Goal: Find specific page/section: Find specific page/section

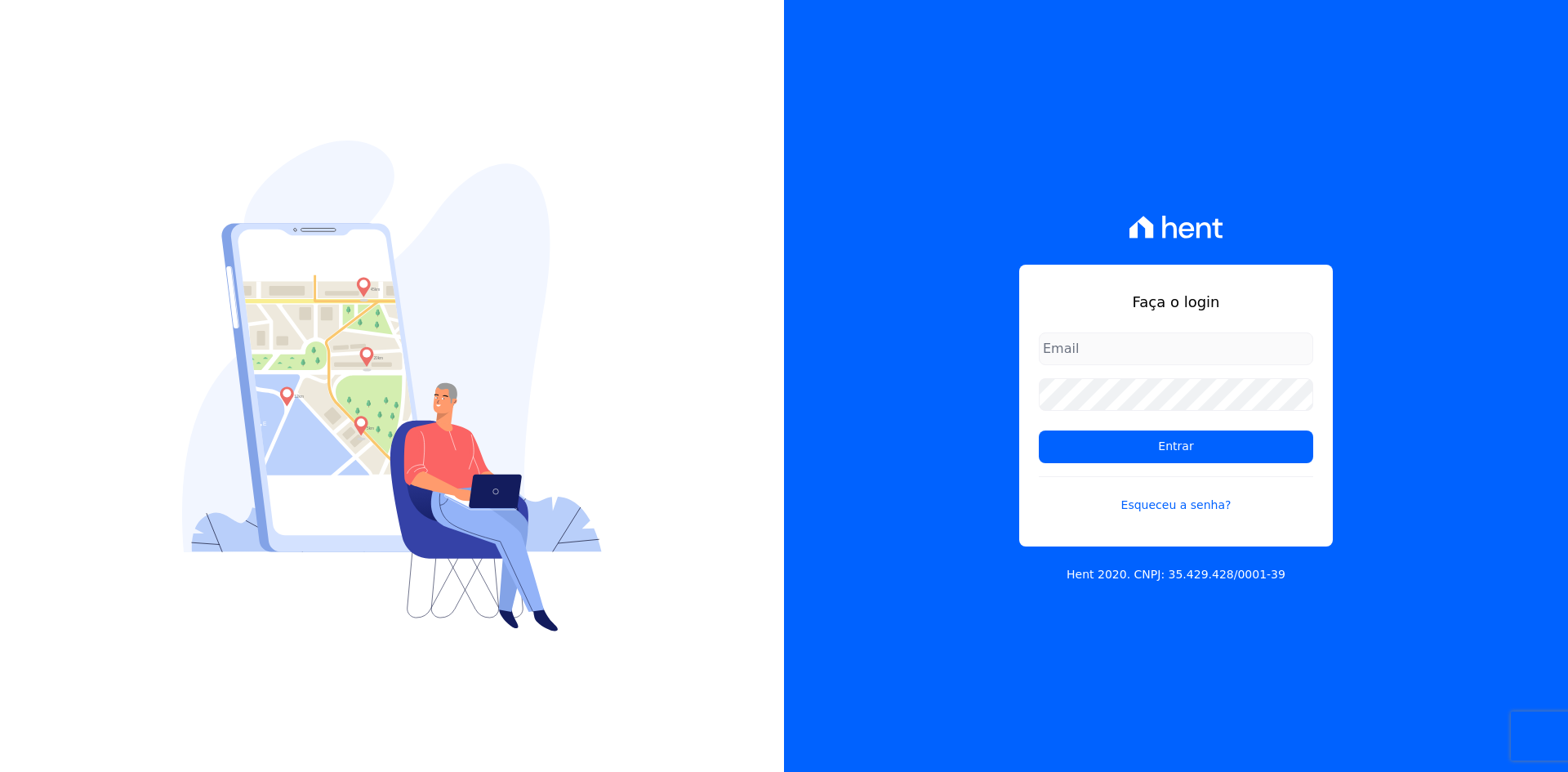
click at [1096, 341] on input "email" at bounding box center [1177, 348] width 274 height 33
type input "[PERSON_NAME][EMAIL_ADDRESS][DOMAIN_NAME]"
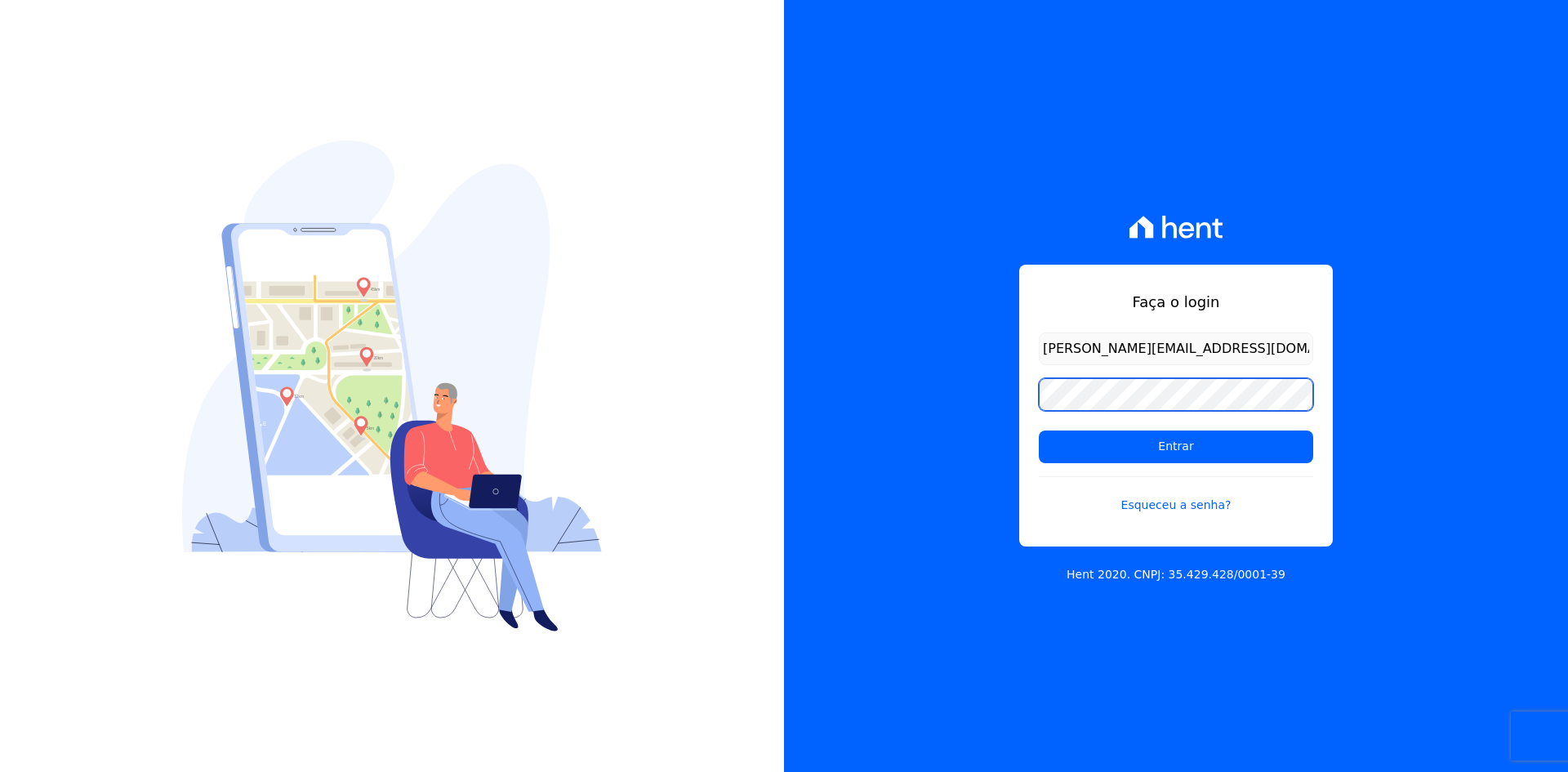
click at [1039, 431] on input "Entrar" at bounding box center [1177, 447] width 274 height 33
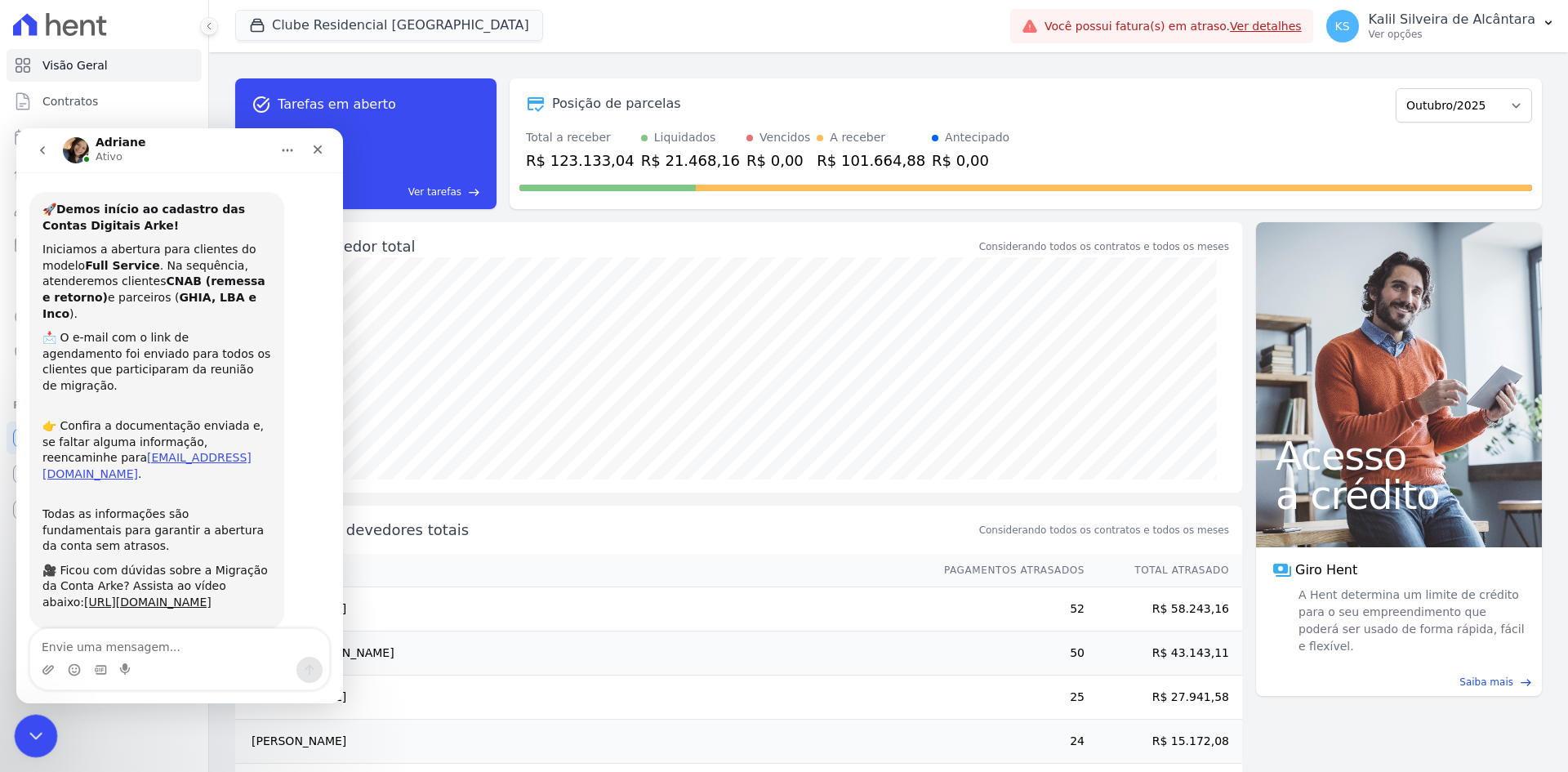
click at [35, 730] on icon "Fechar mensagem da Intercom" at bounding box center [33, 733] width 19 height 19
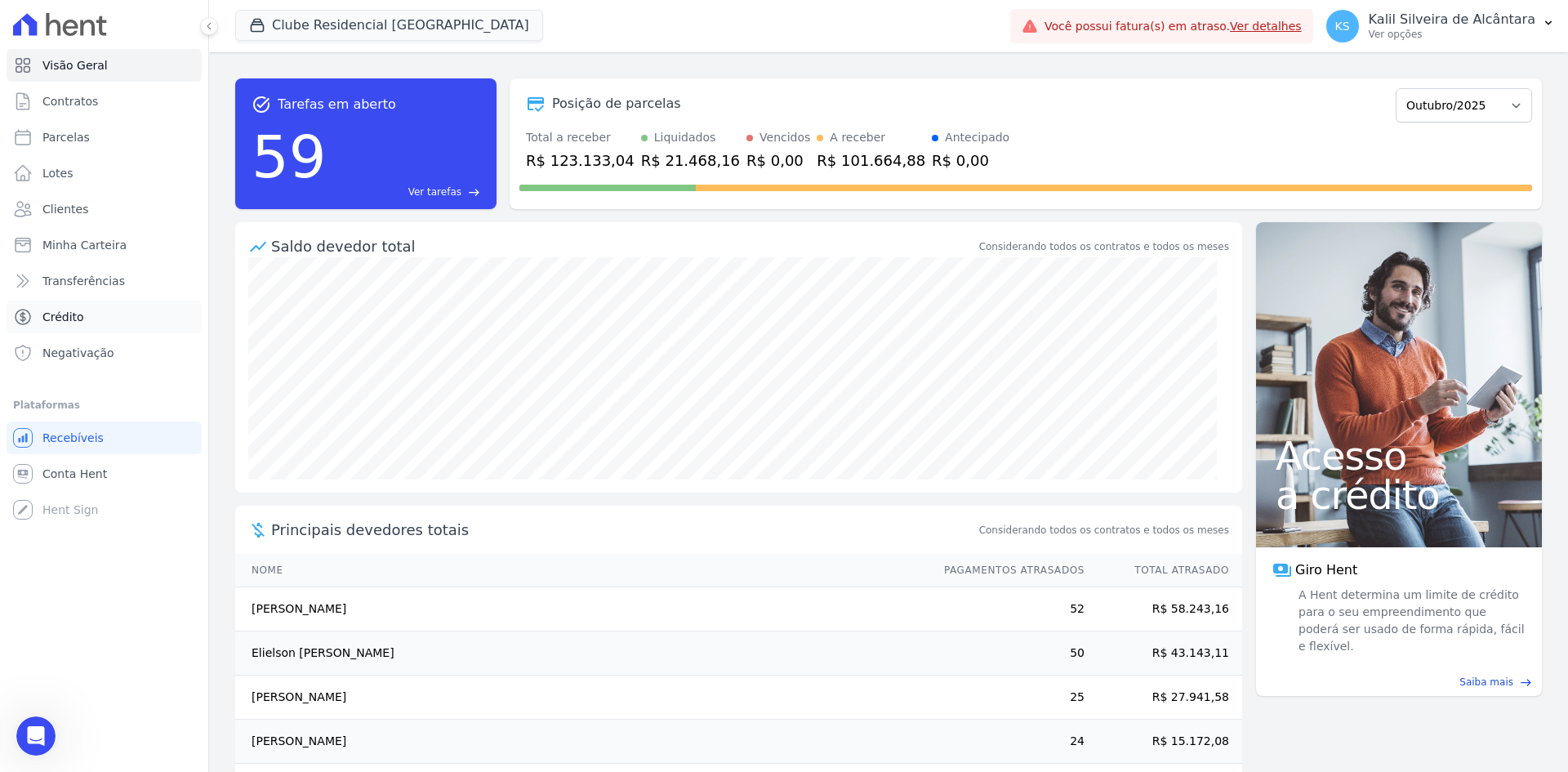
scroll to position [34, 0]
click at [306, 21] on button "Clube Residencial [GEOGRAPHIC_DATA]" at bounding box center [390, 25] width 308 height 31
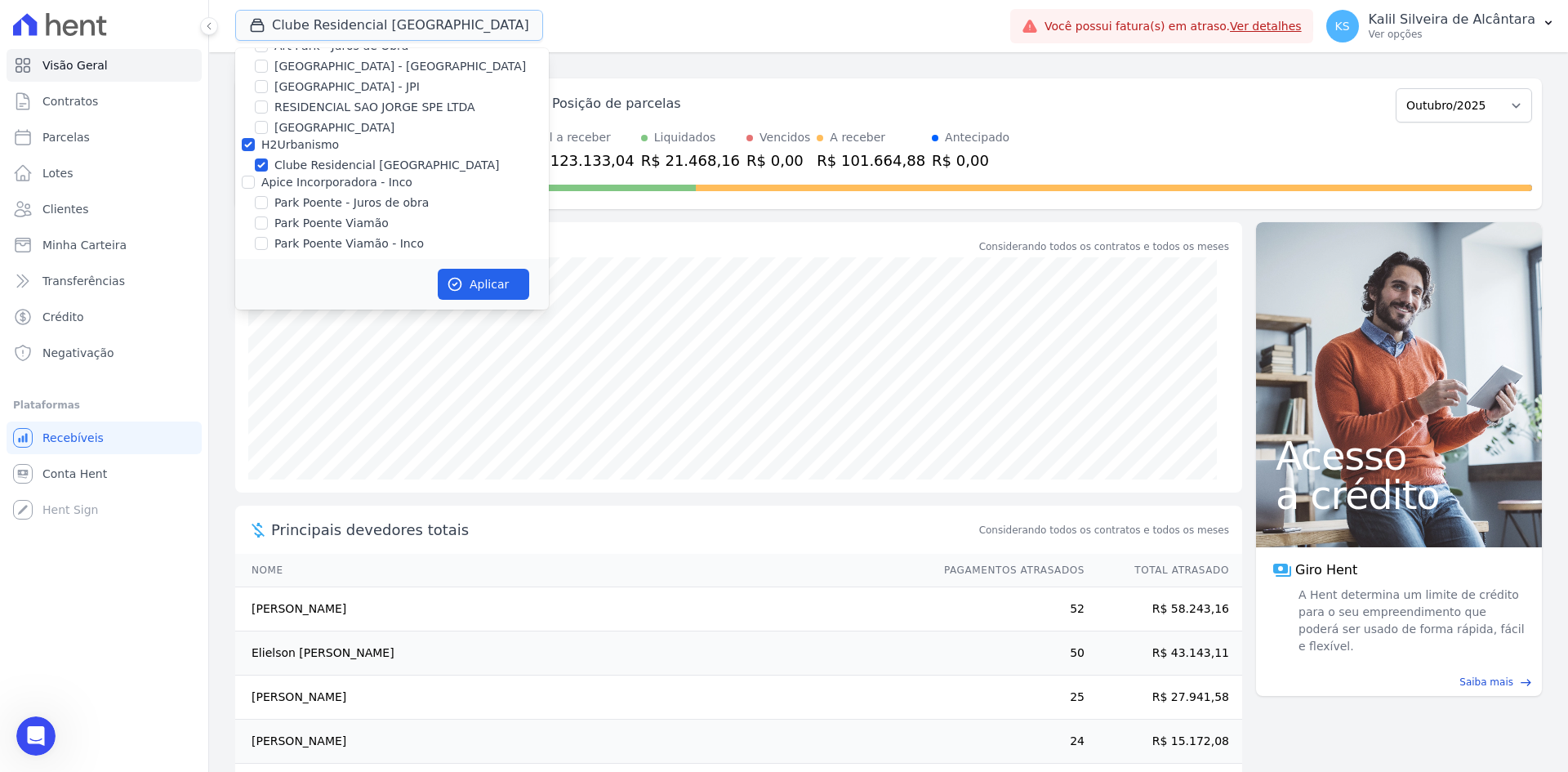
scroll to position [51, 0]
click at [1513, 7] on button "KS Kalil Silveira de Alcântara Ver opções" at bounding box center [1441, 26] width 255 height 46
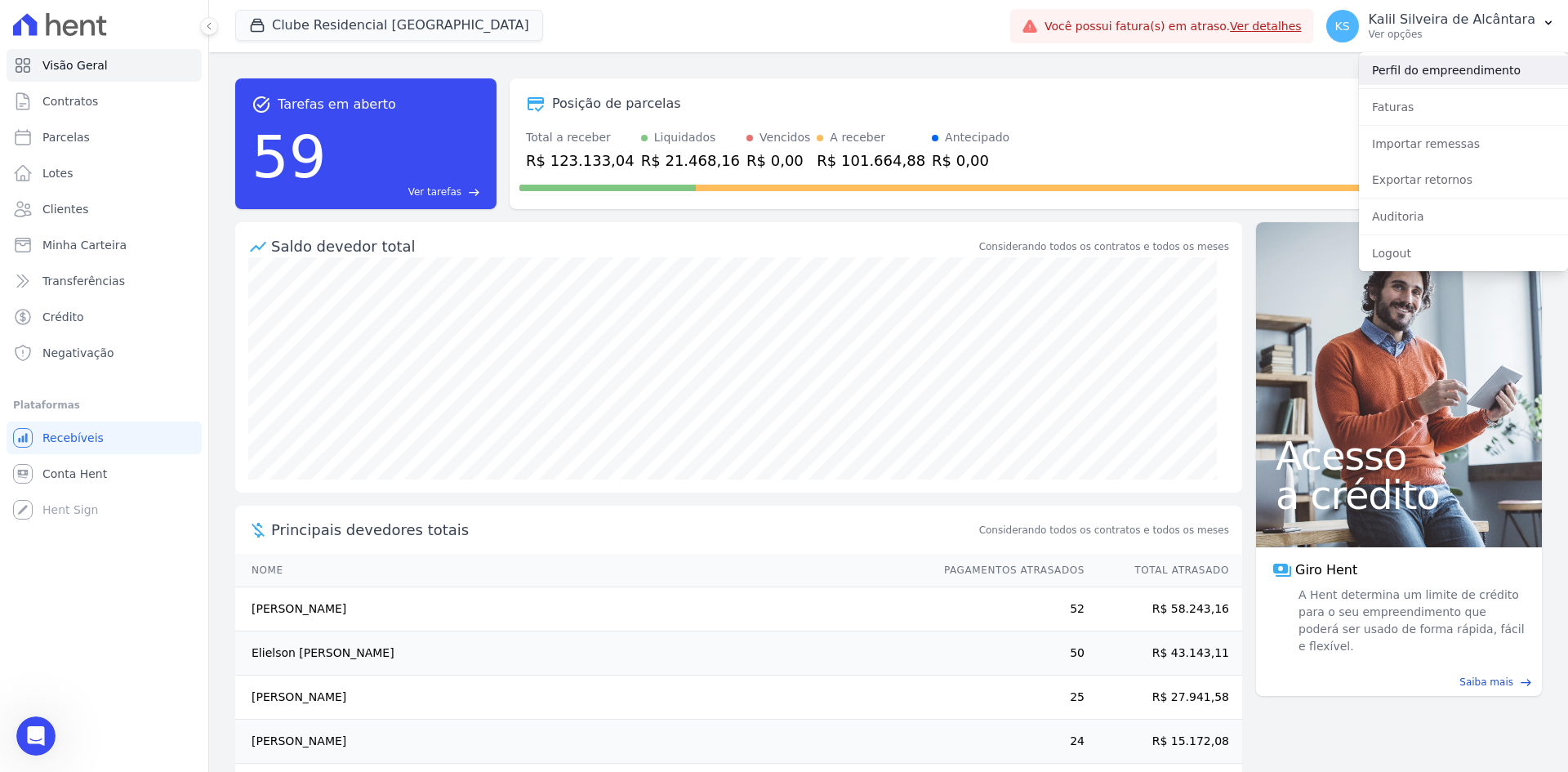
click at [1459, 67] on link "Perfil do empreendimento" at bounding box center [1464, 69] width 209 height 29
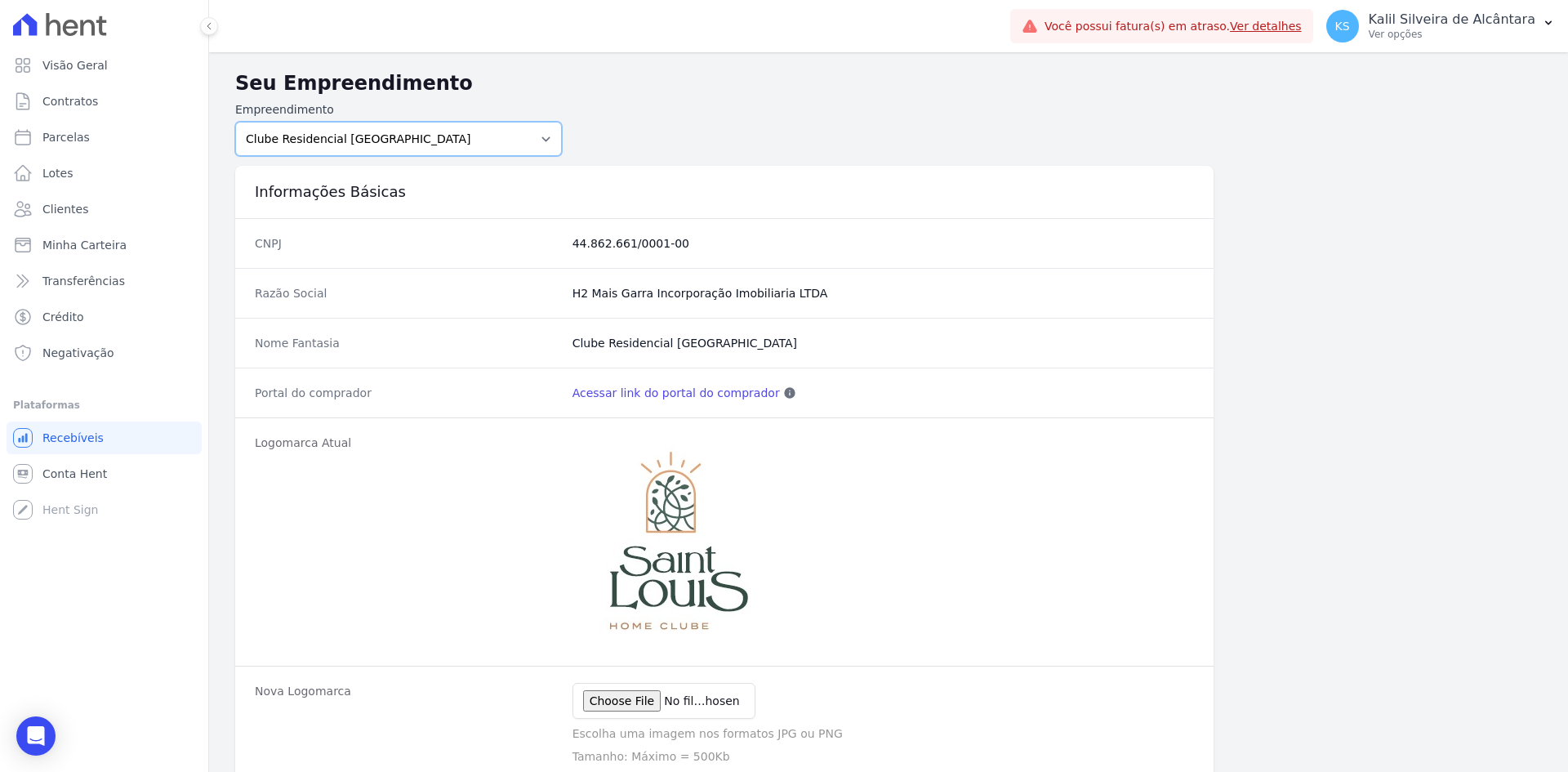
click at [434, 136] on select "Art Park - Juros de Obra Arty Park - Gravatai Arty Park - JPI Clube Residencial…" at bounding box center [399, 138] width 327 height 34
select select "a809cdca-e68c-4b96-ac7a-7f2da9de2f46"
click at [236, 121] on select "Art Park - Juros de Obra Arty Park - Gravatai Arty Park - JPI Clube Residencial…" at bounding box center [399, 138] width 327 height 34
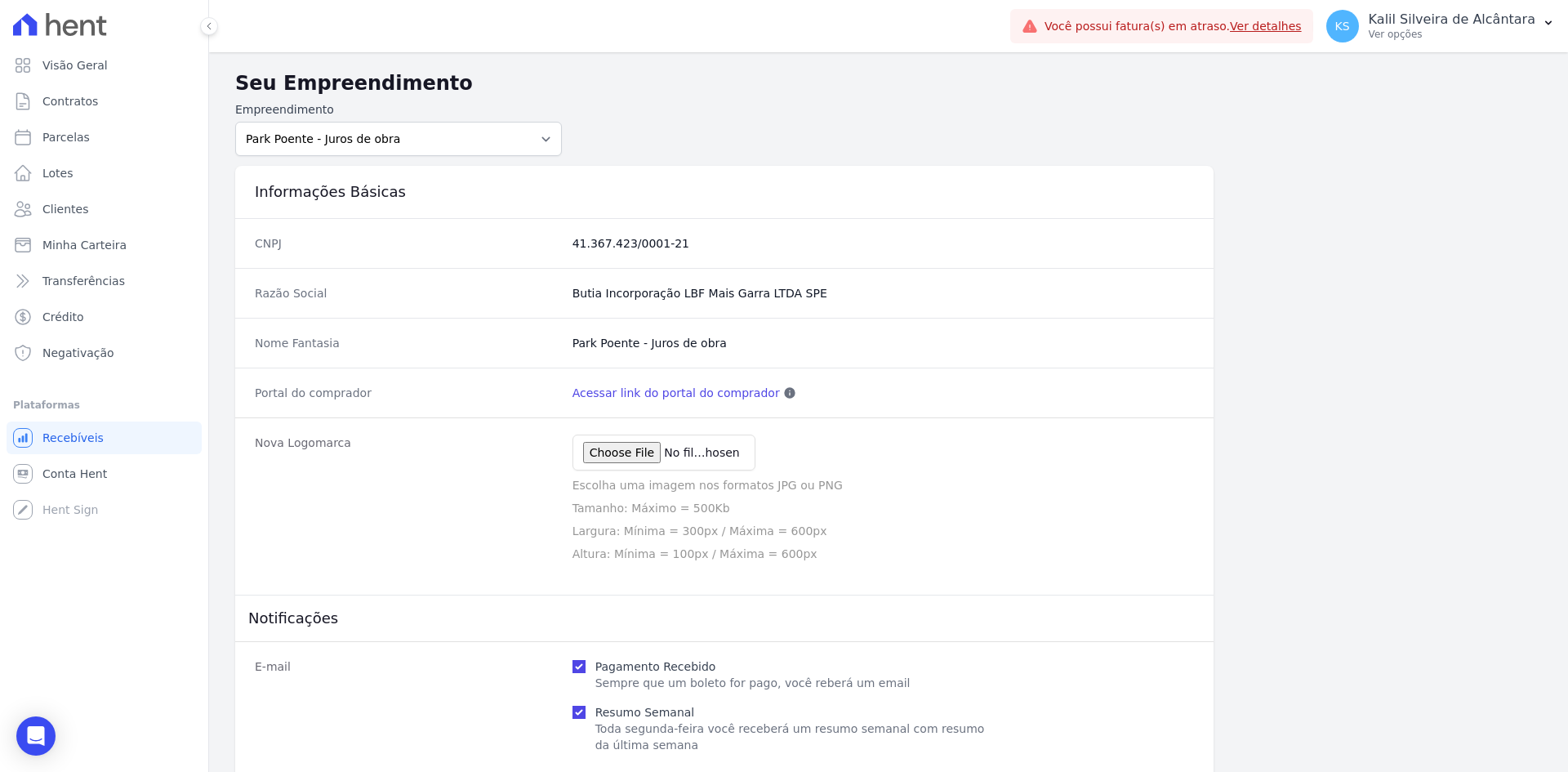
drag, startPoint x: 560, startPoint y: 246, endPoint x: 673, endPoint y: 247, distance: 113.0
click at [673, 247] on div "CNPJ 41.367.423/0001-21" at bounding box center [725, 243] width 979 height 50
click at [826, 332] on div "Nome Fantasia Park Poente - Juros de obra" at bounding box center [725, 342] width 979 height 50
drag, startPoint x: 592, startPoint y: 237, endPoint x: 615, endPoint y: 237, distance: 23.0
click at [605, 237] on dd "41.367.423/0001-21" at bounding box center [883, 244] width 622 height 17
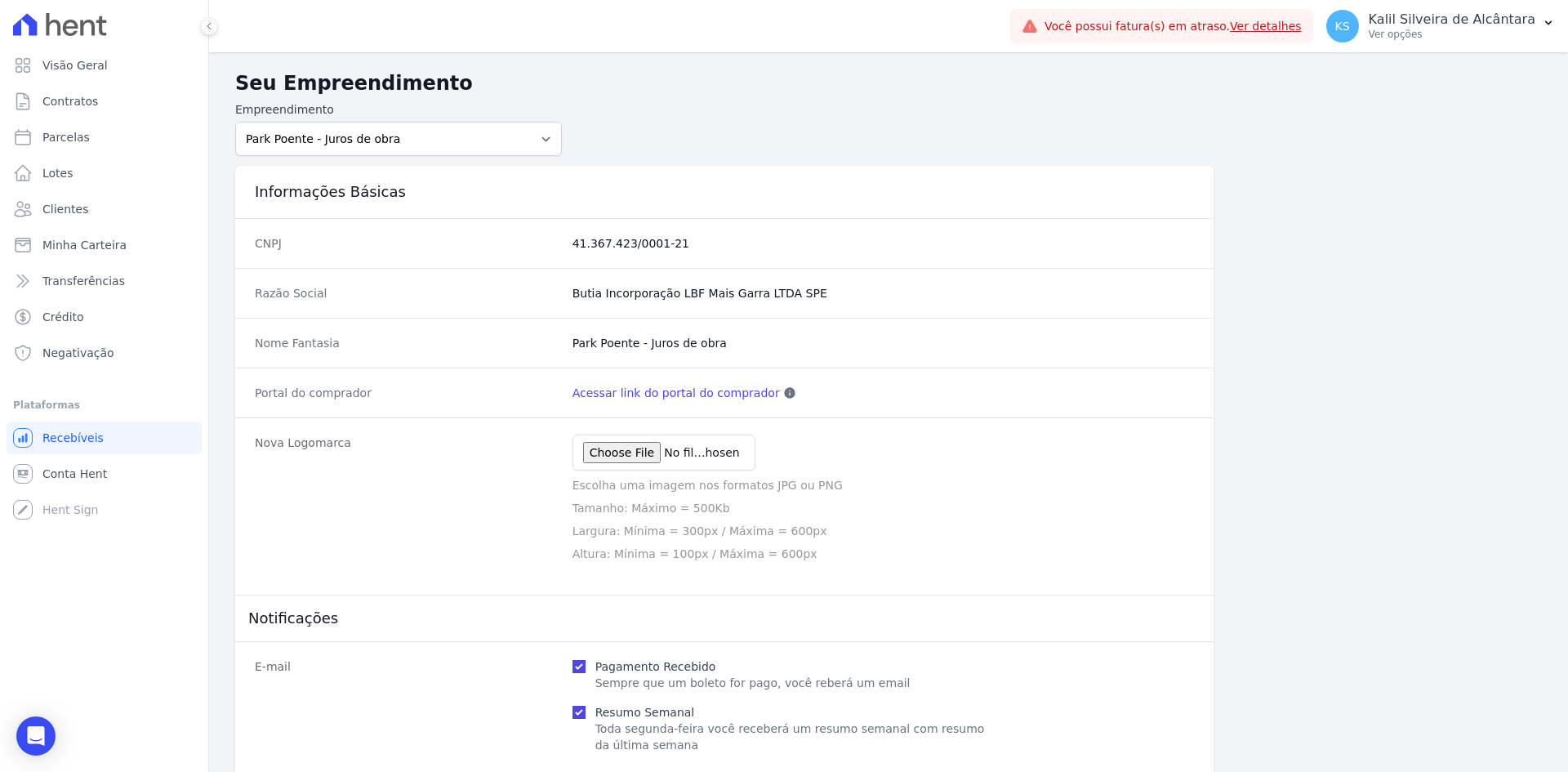
click at [562, 240] on div "CNPJ 41.367.423/0001-21" at bounding box center [725, 243] width 979 height 50
